Goal: Navigation & Orientation: Find specific page/section

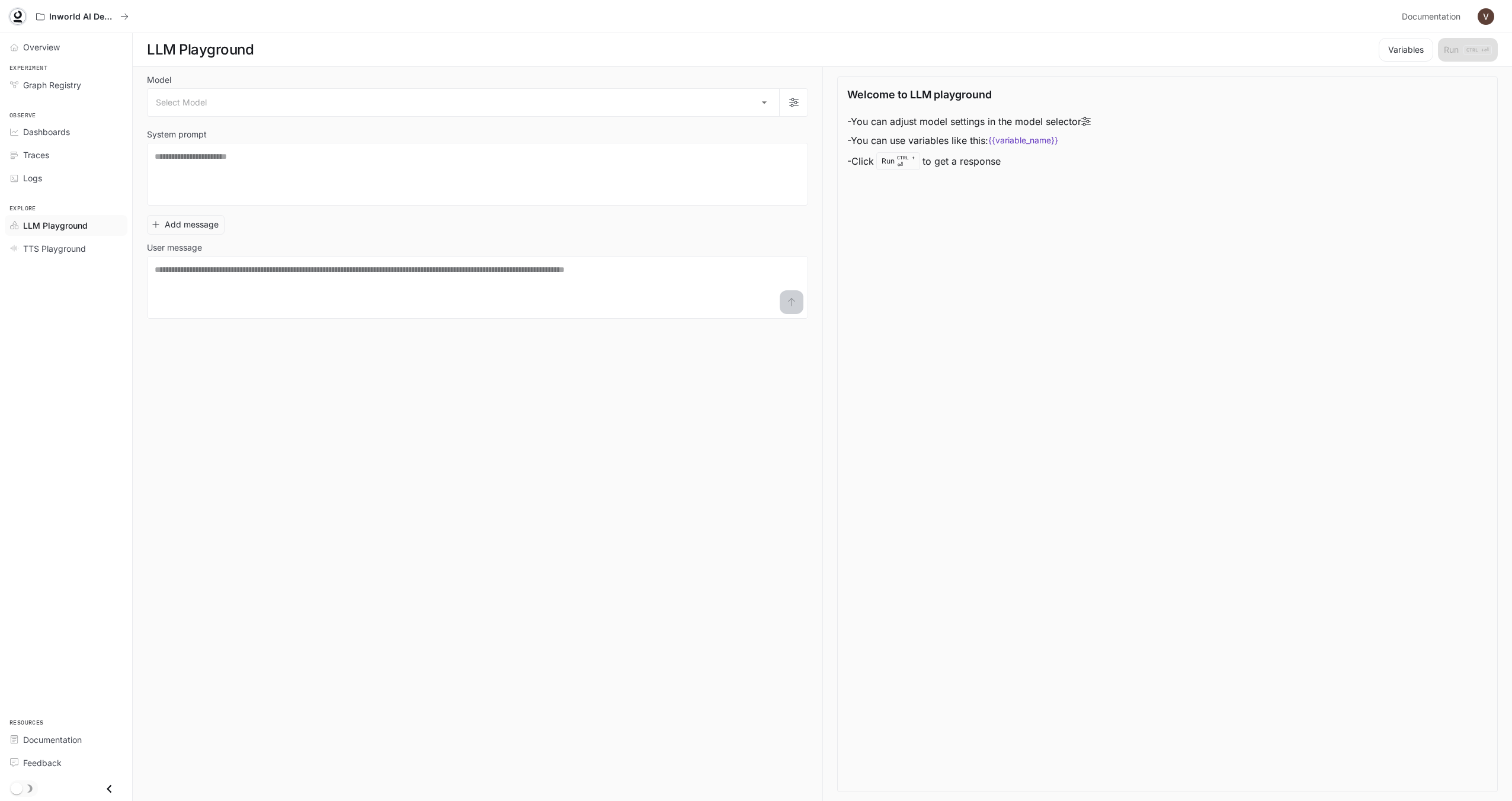
click at [16, 14] on icon at bounding box center [17, 16] width 12 height 12
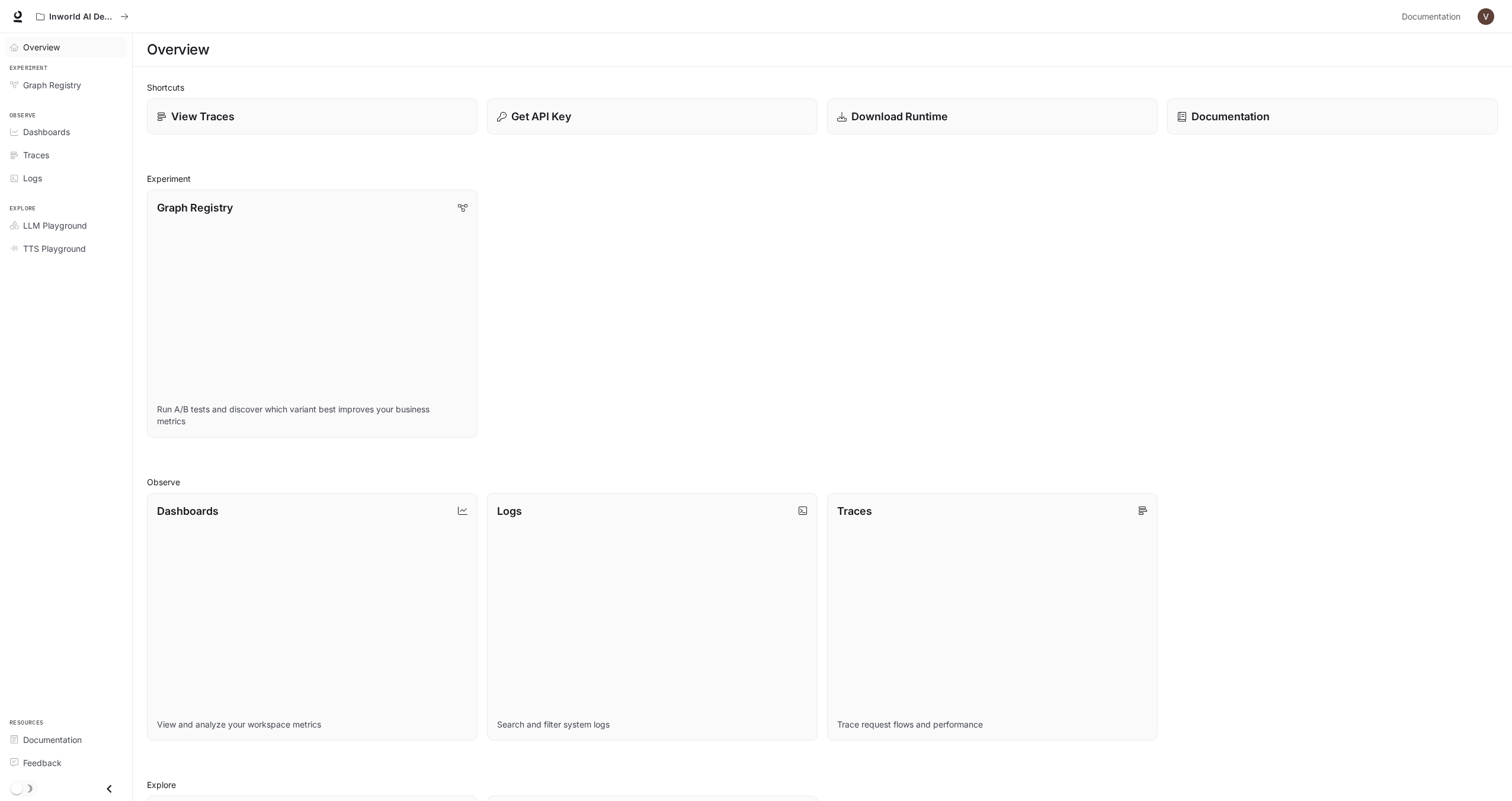
click at [52, 52] on span "Overview" at bounding box center [41, 47] width 37 height 13
click at [74, 223] on span "LLM Playground" at bounding box center [56, 226] width 64 height 13
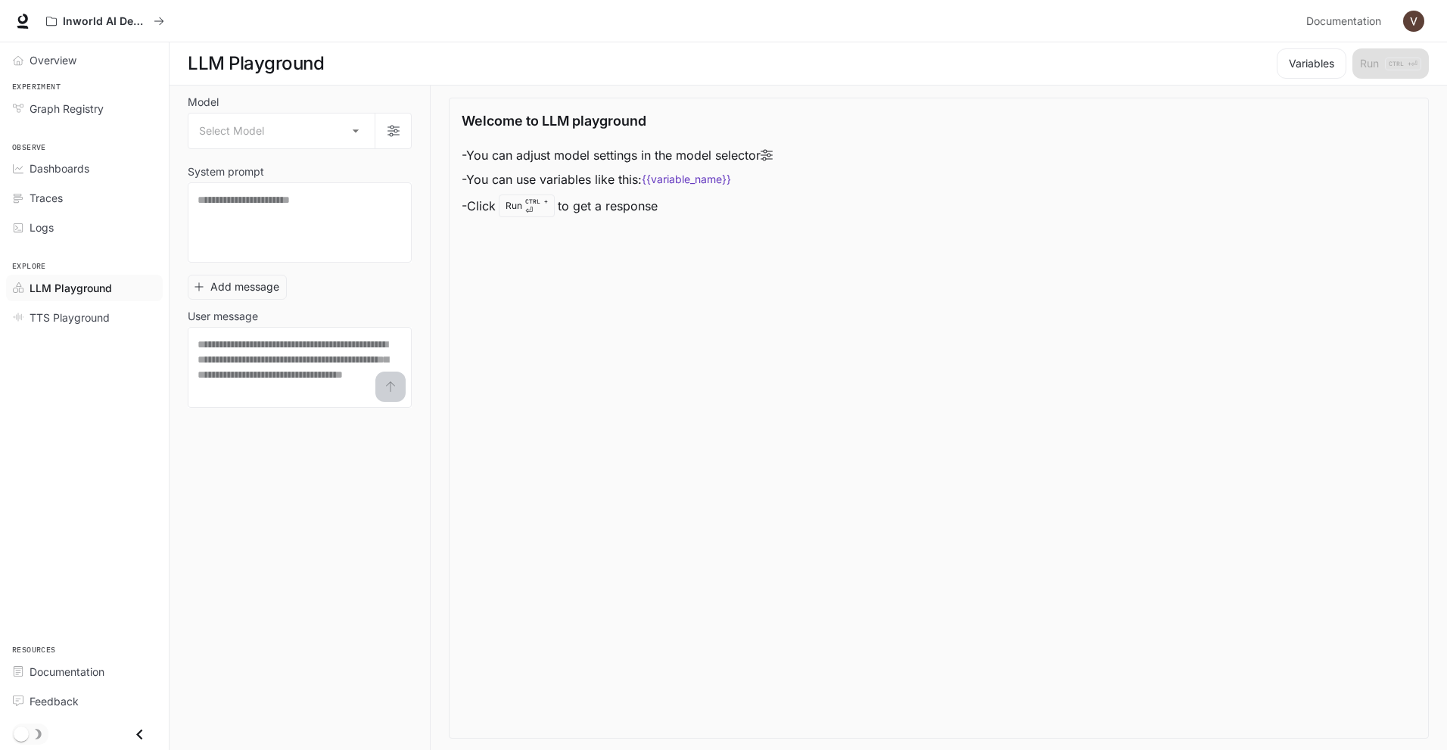
click at [83, 293] on span "LLM Playground" at bounding box center [71, 288] width 82 height 16
click at [353, 126] on body "Skip to main content Inworld AI Demos Documentation Documentation Portal Overvi…" at bounding box center [723, 375] width 1447 height 751
